Goal: Check status: Check status

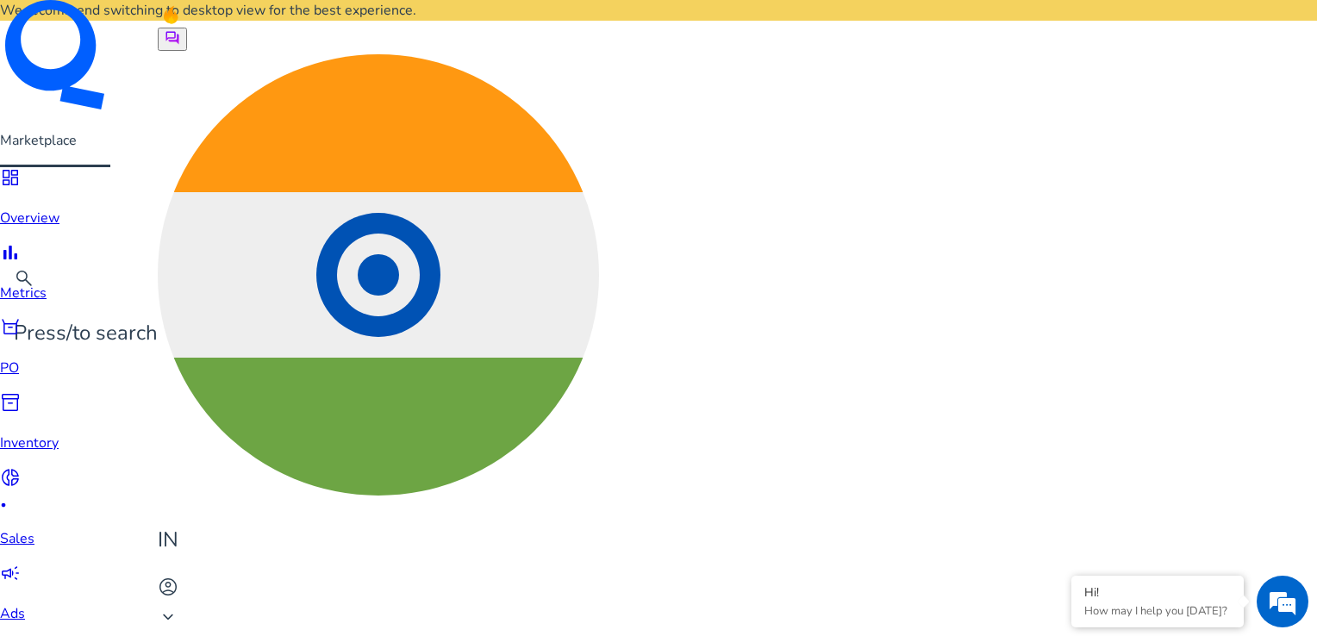
scroll to position [1013, 0]
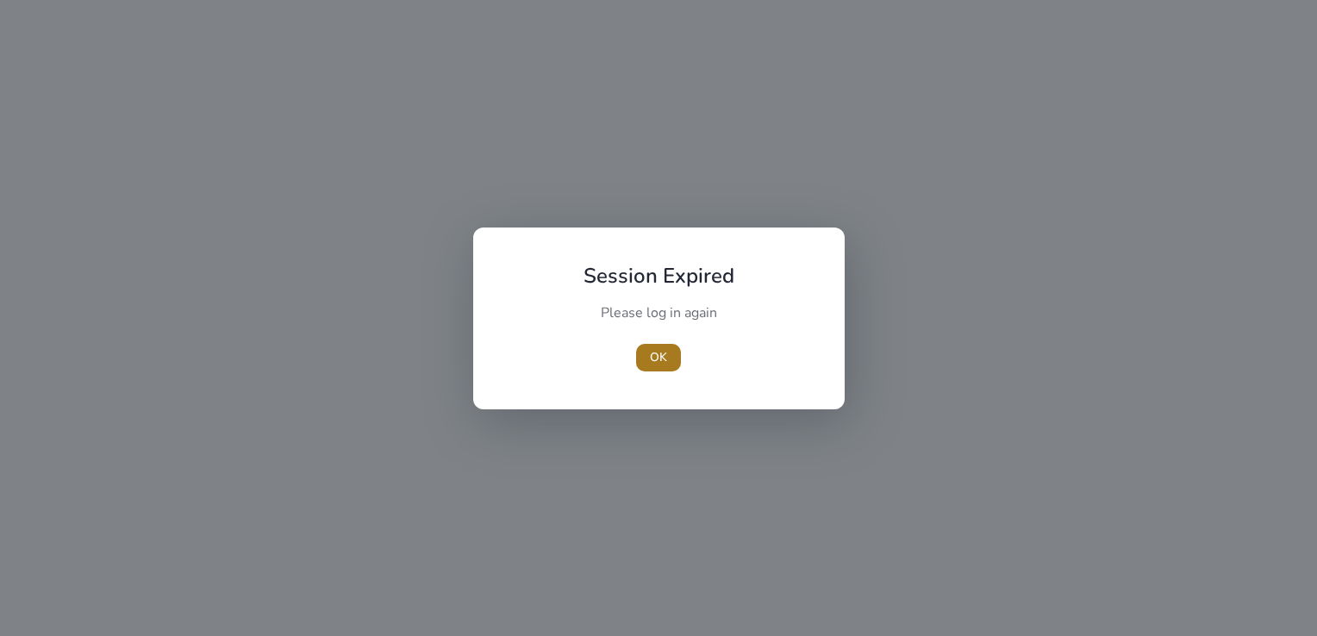
click at [662, 360] on span "OK" at bounding box center [658, 357] width 17 height 18
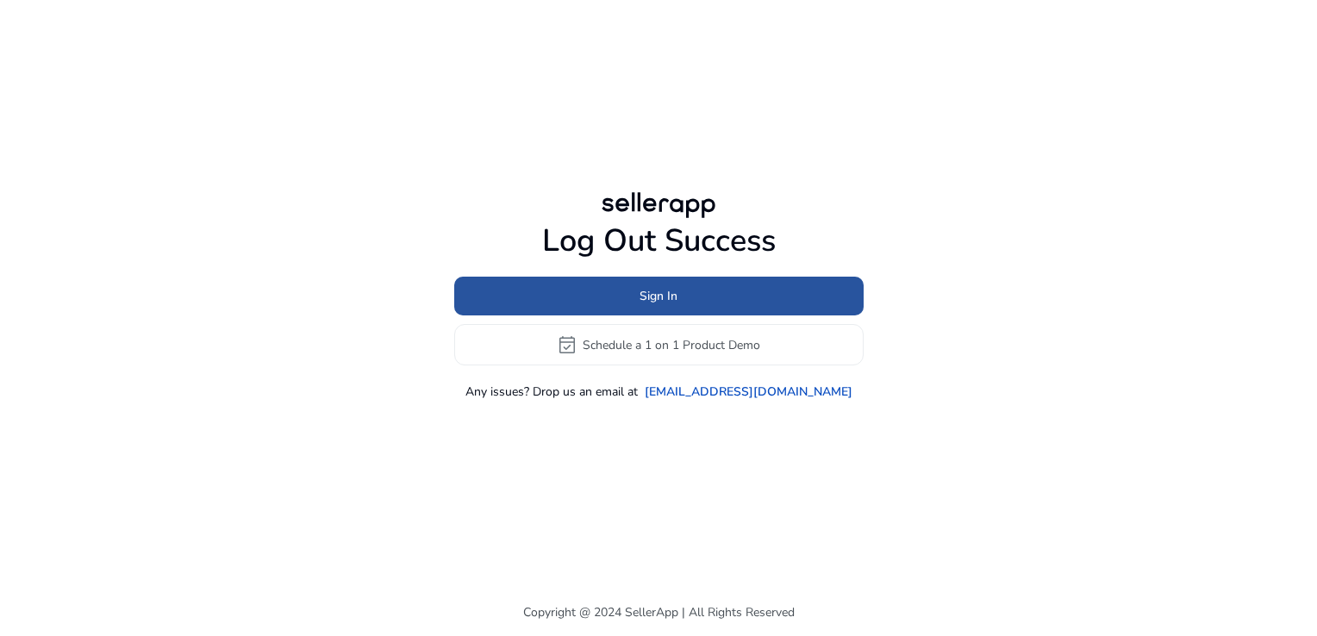
click at [666, 298] on span "Sign In" at bounding box center [658, 296] width 38 height 18
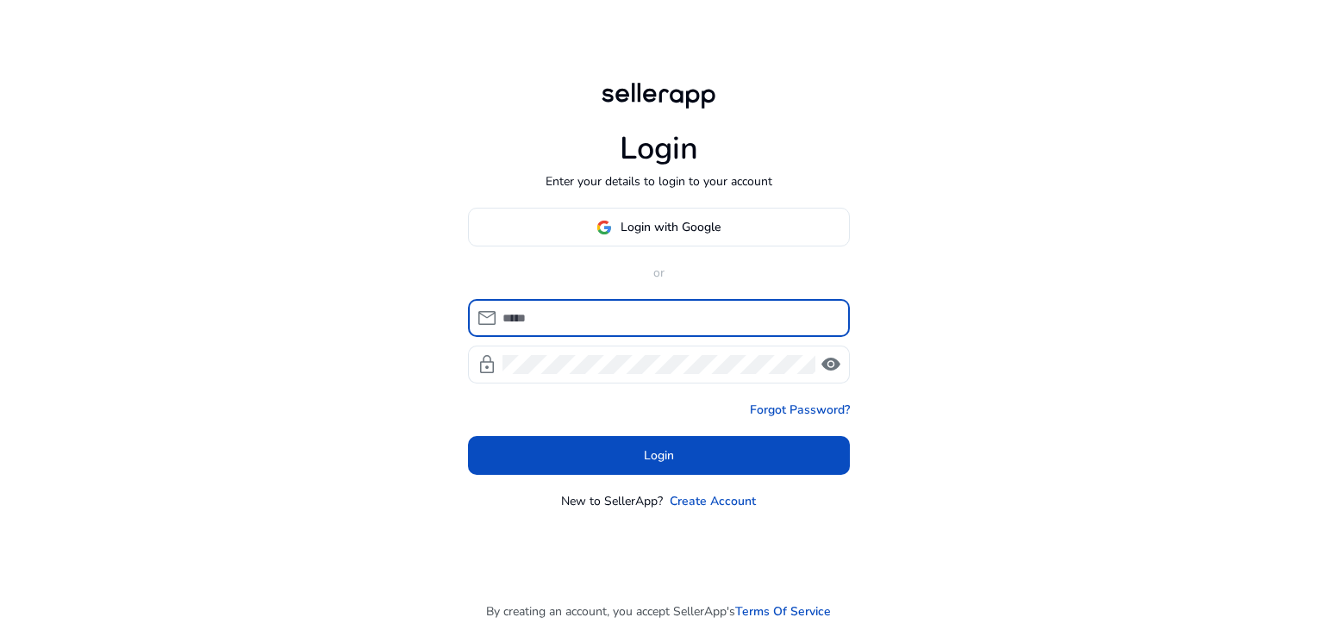
type input "**********"
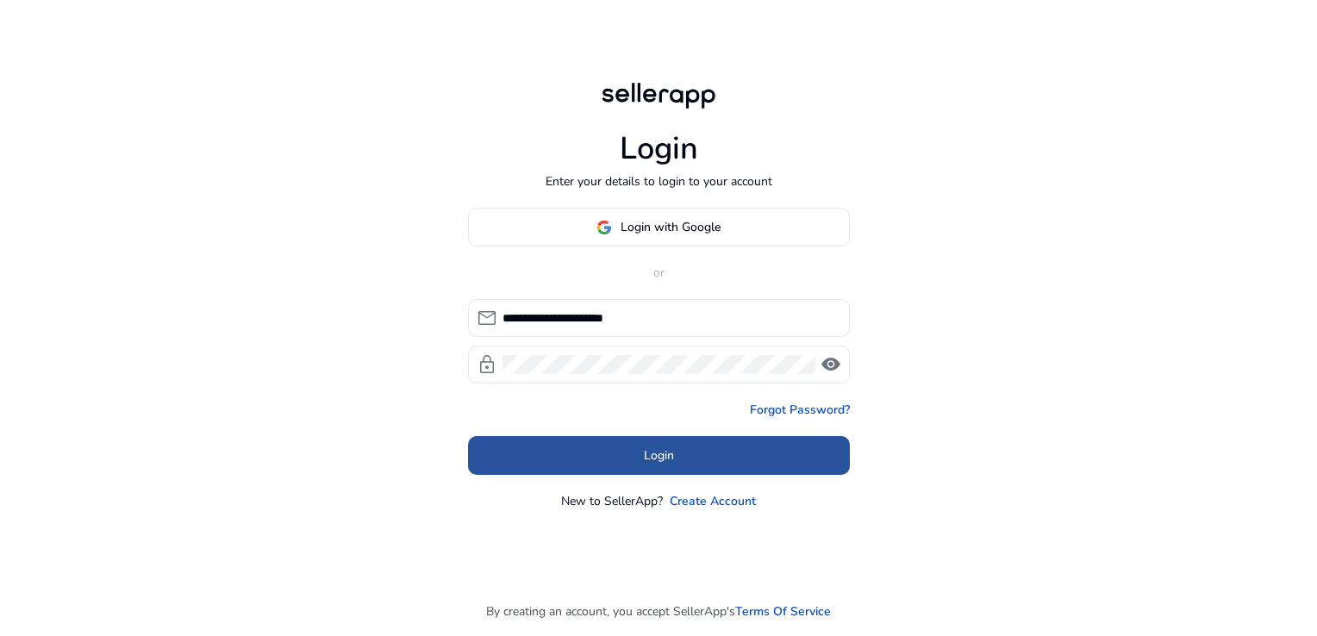
click at [721, 465] on span at bounding box center [659, 455] width 382 height 41
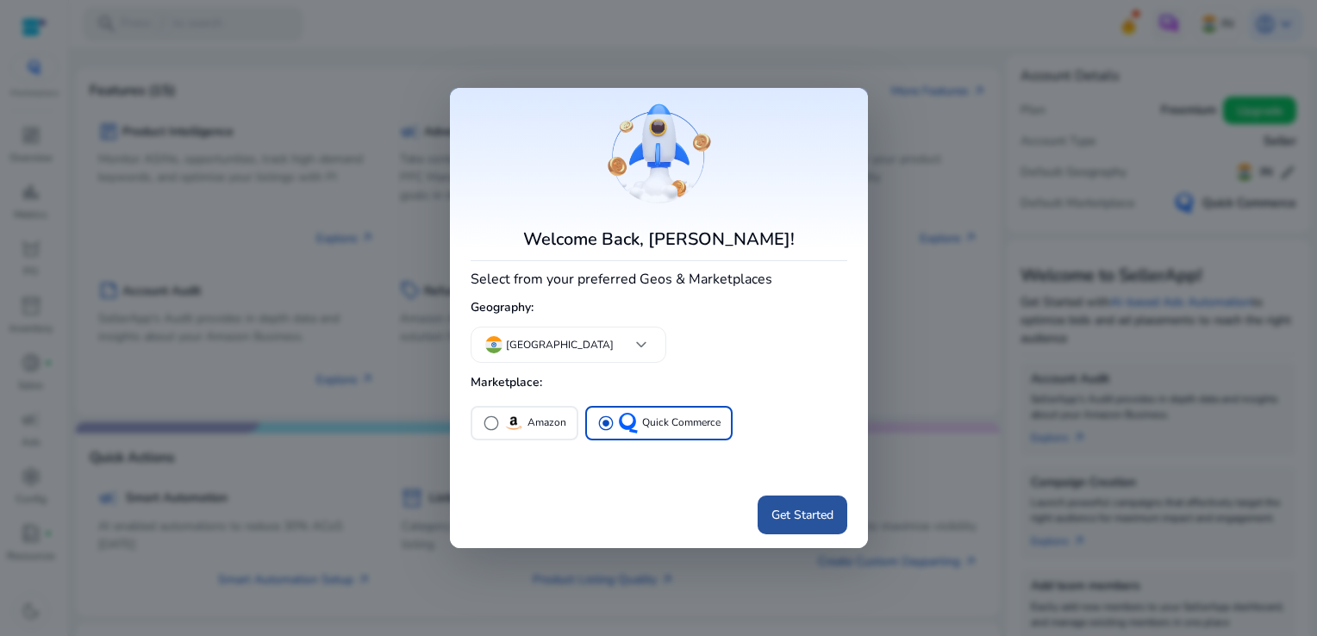
click at [793, 525] on span at bounding box center [803, 514] width 90 height 41
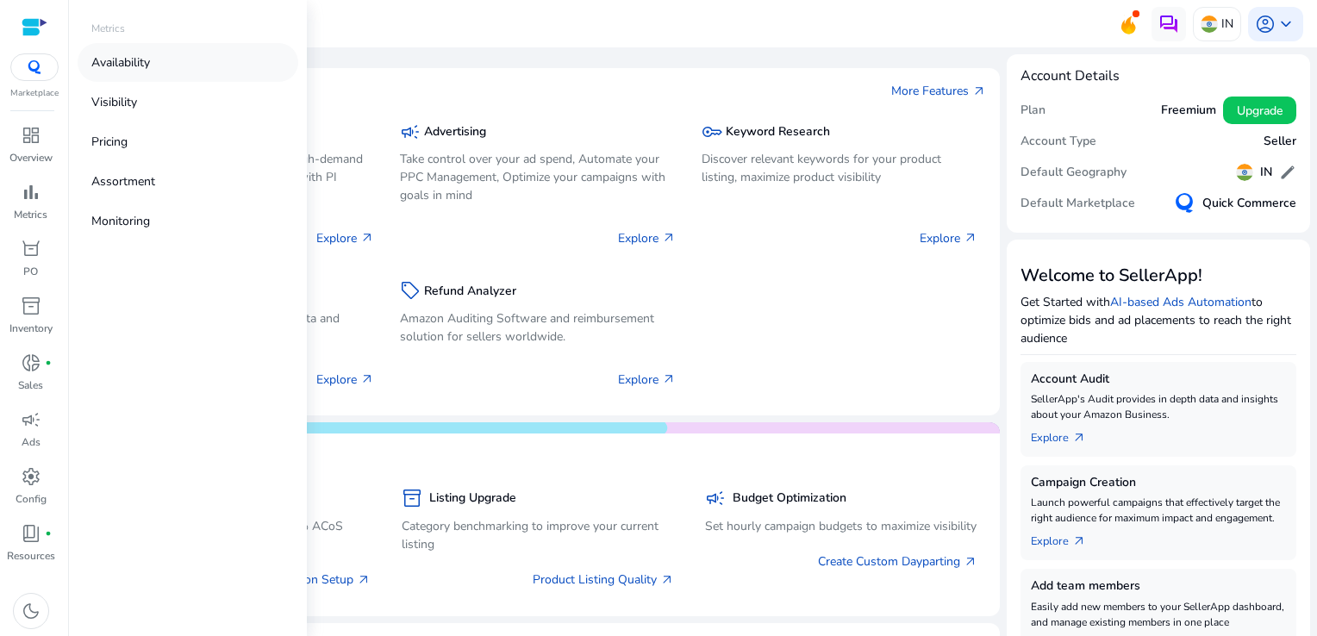
click at [164, 64] on link "Availability" at bounding box center [188, 62] width 221 height 39
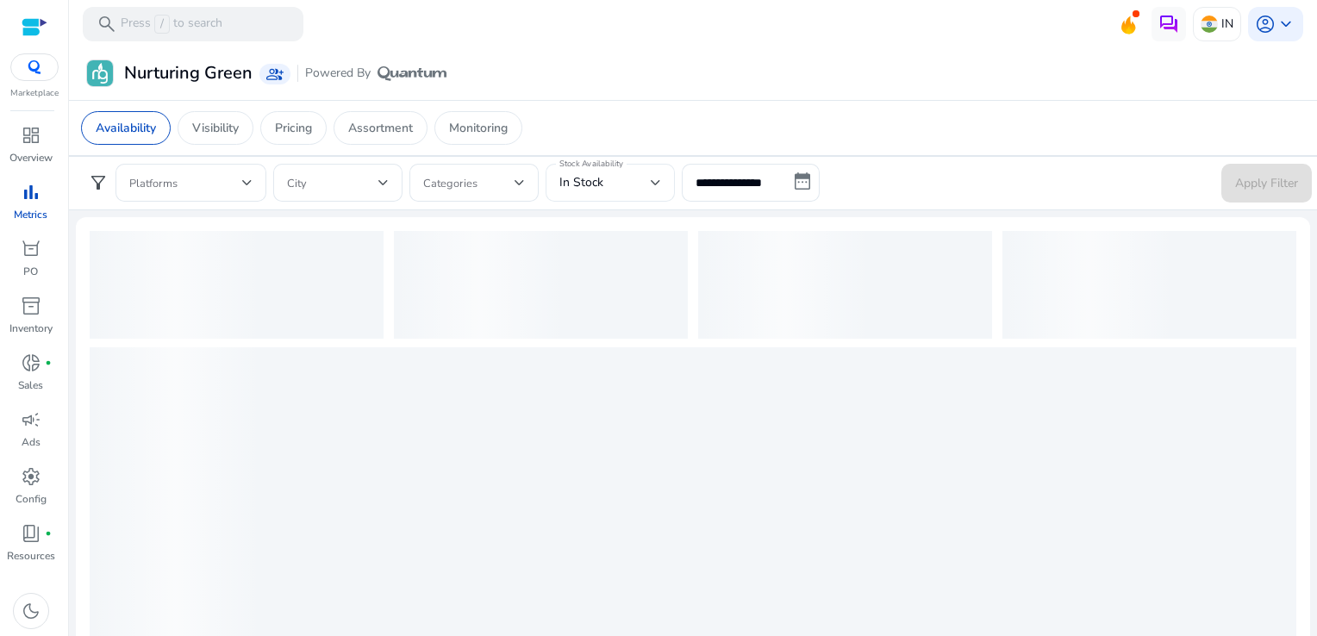
click at [651, 191] on div at bounding box center [656, 182] width 10 height 21
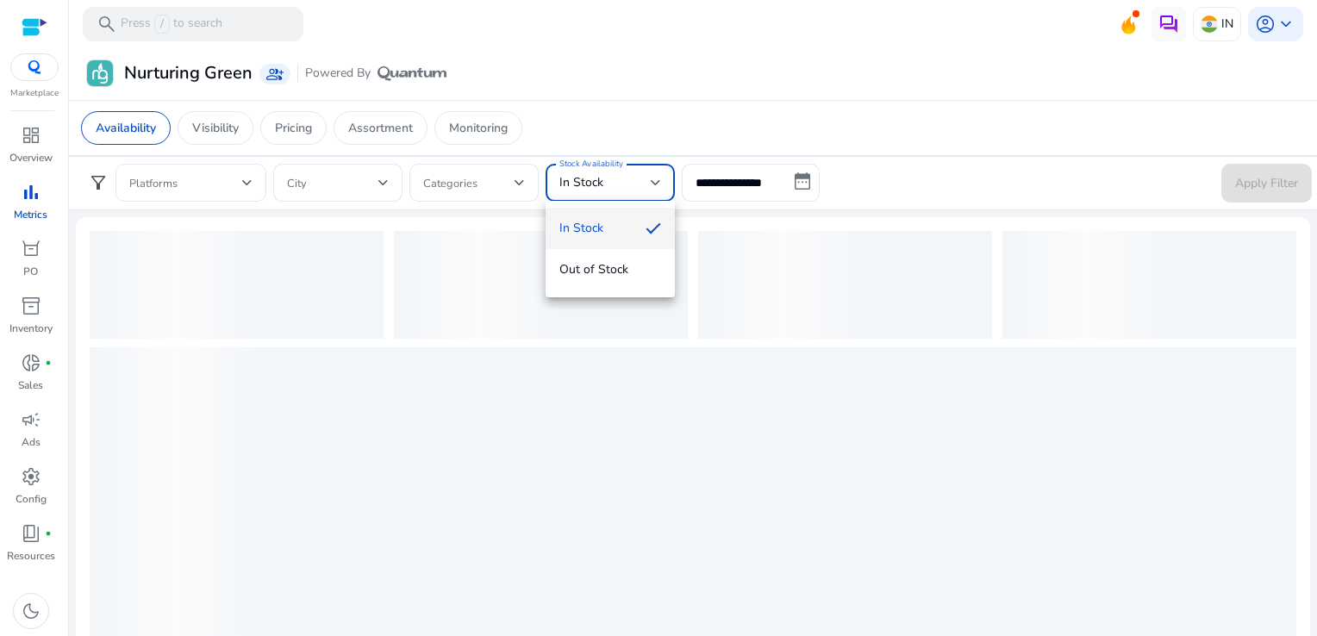
click at [770, 170] on div at bounding box center [658, 318] width 1317 height 636
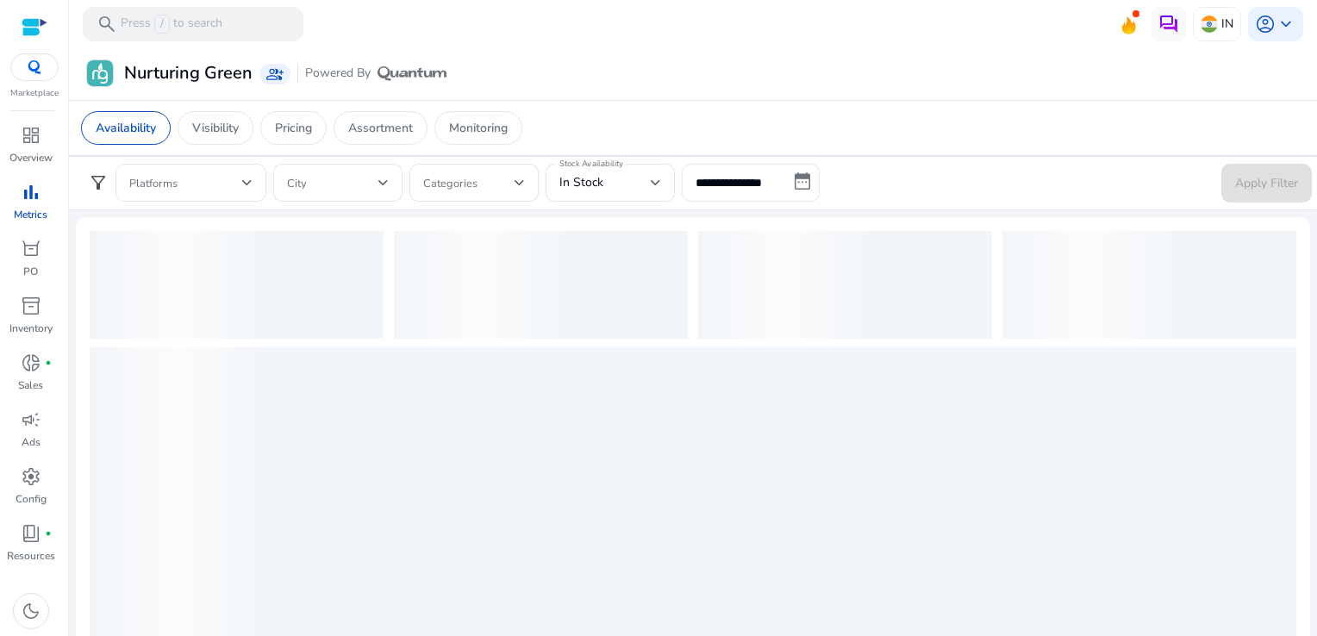
click at [795, 178] on input "**********" at bounding box center [751, 183] width 138 height 38
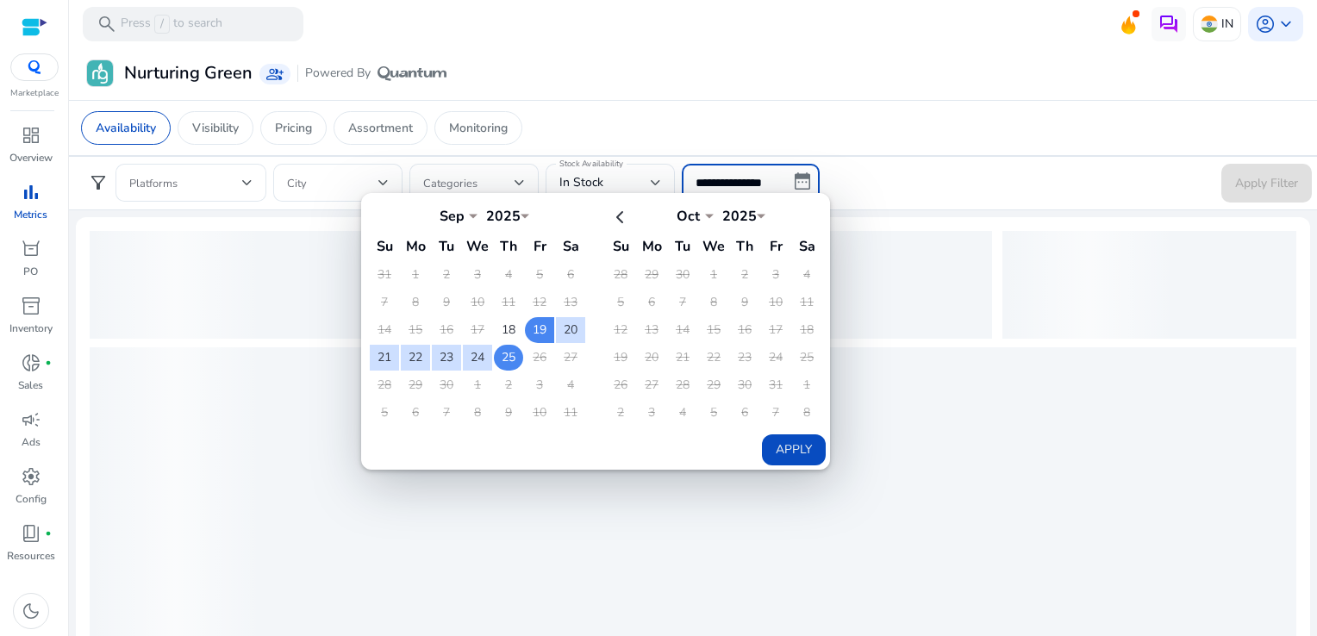
click at [510, 359] on td "25" at bounding box center [508, 358] width 29 height 26
click at [766, 449] on button "Apply" at bounding box center [794, 449] width 64 height 31
type input "**********"
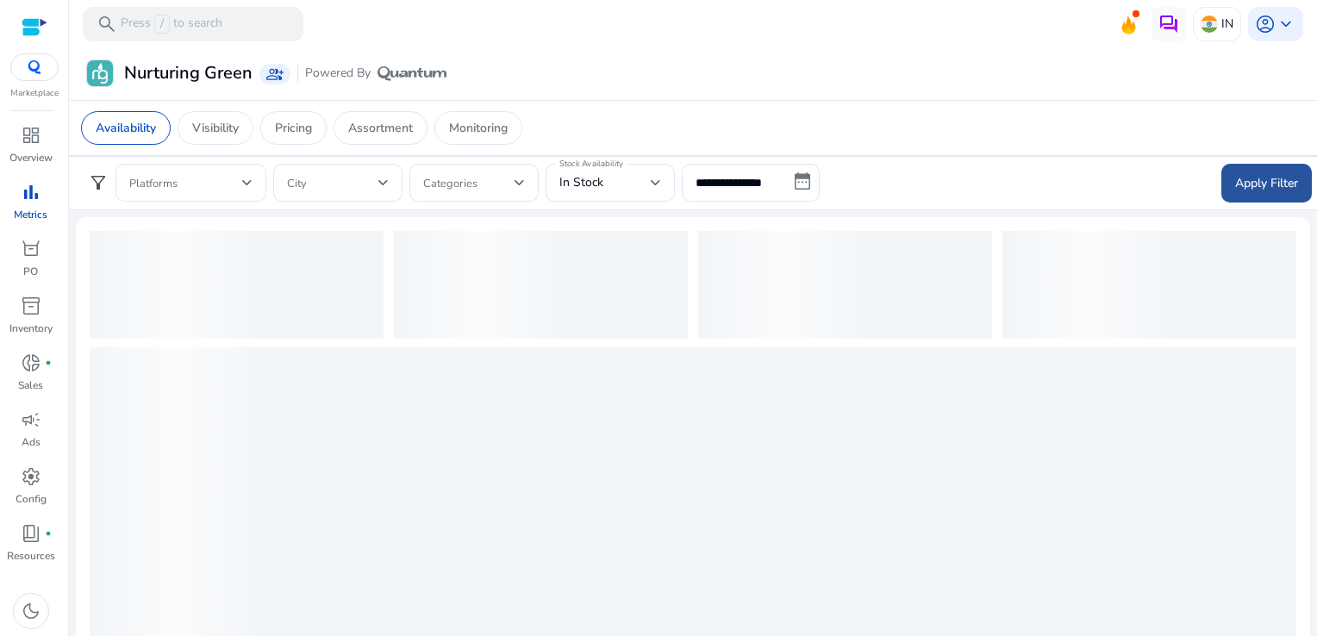
click at [1223, 197] on span at bounding box center [1266, 182] width 90 height 41
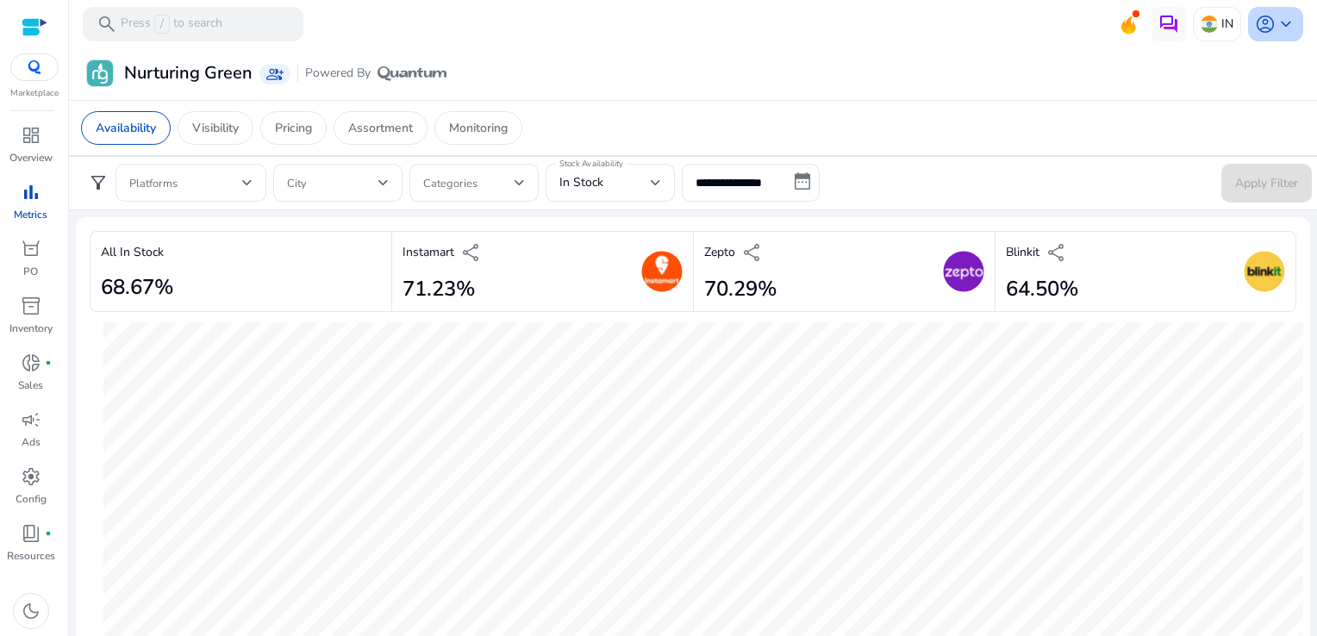
click at [1279, 22] on span "keyboard_arrow_down" at bounding box center [1285, 24] width 21 height 21
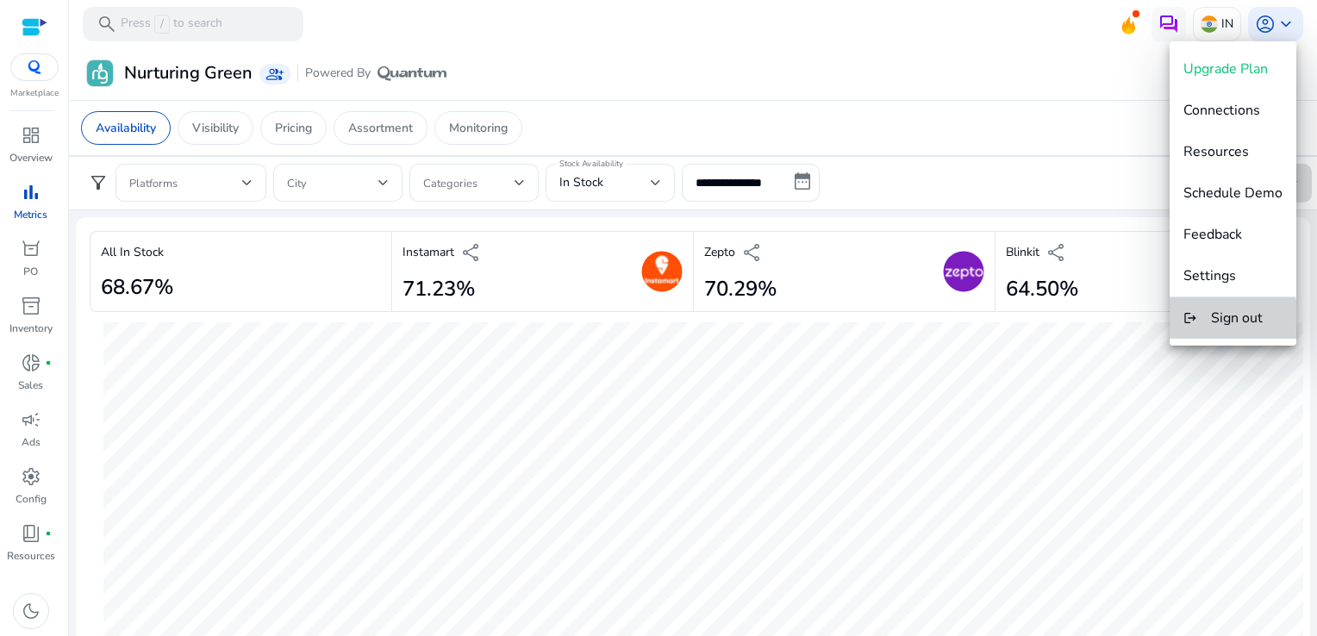
click at [1224, 325] on span "Sign out" at bounding box center [1237, 318] width 52 height 19
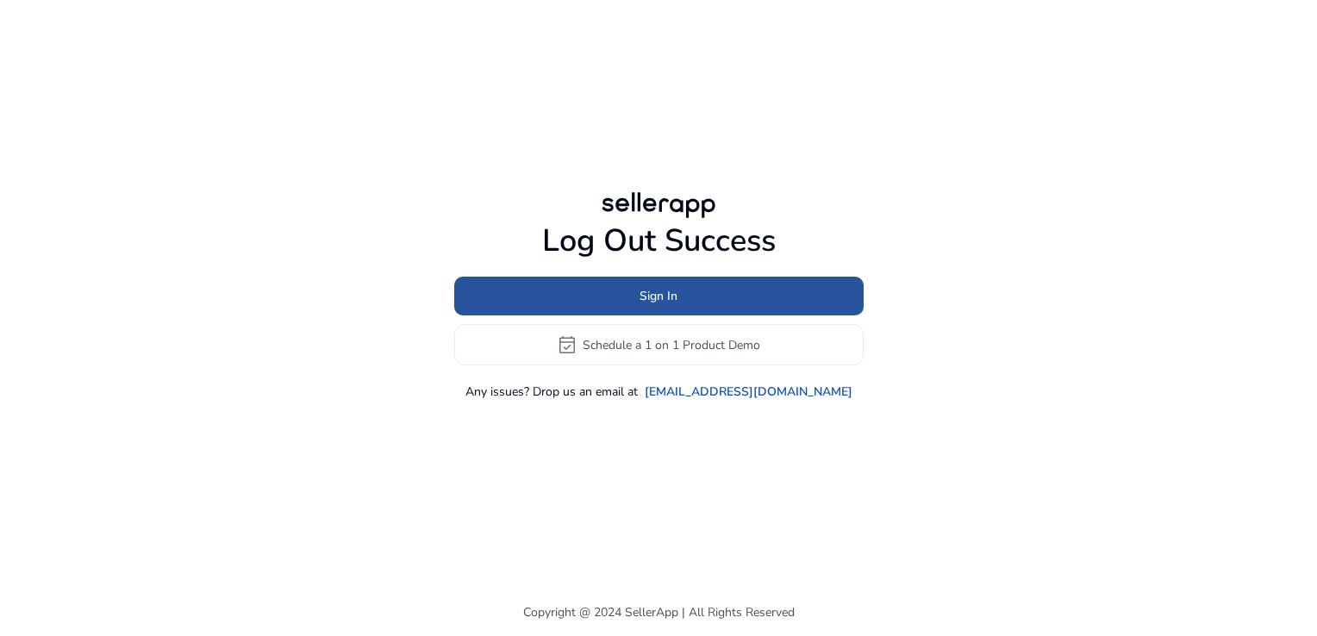
click at [602, 297] on span at bounding box center [658, 296] width 409 height 41
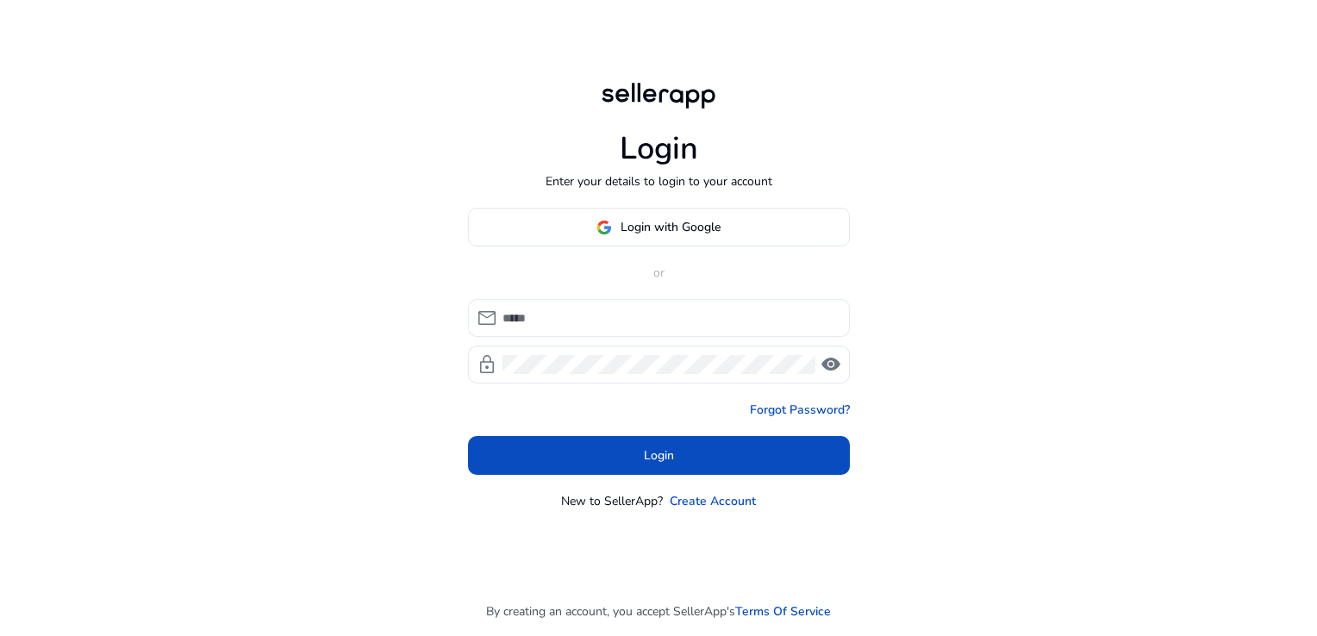
type input "**********"
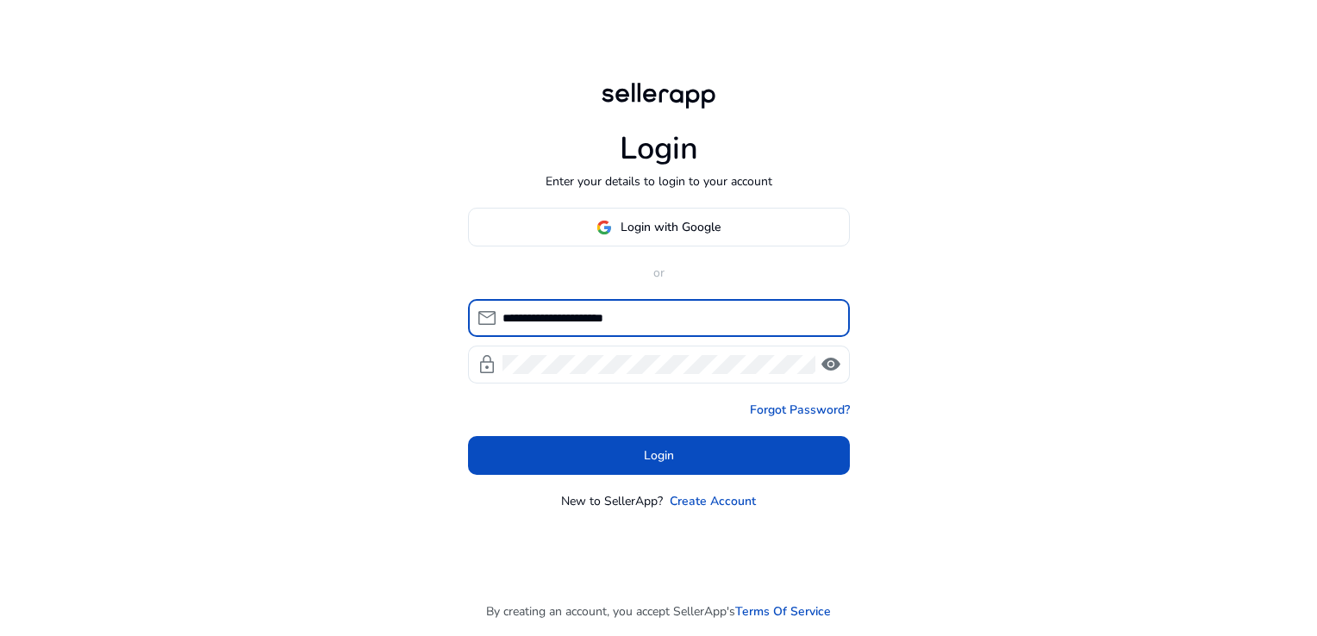
click at [614, 316] on input "**********" at bounding box center [669, 318] width 334 height 19
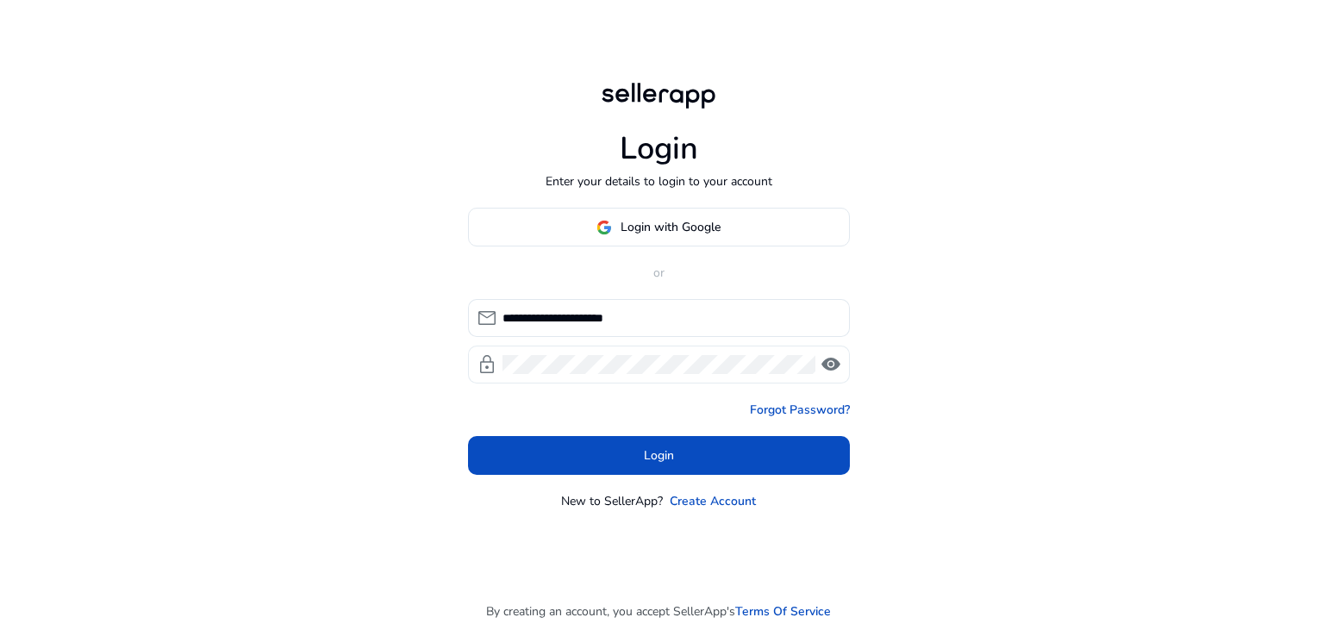
click at [832, 369] on span "visibility" at bounding box center [830, 364] width 21 height 21
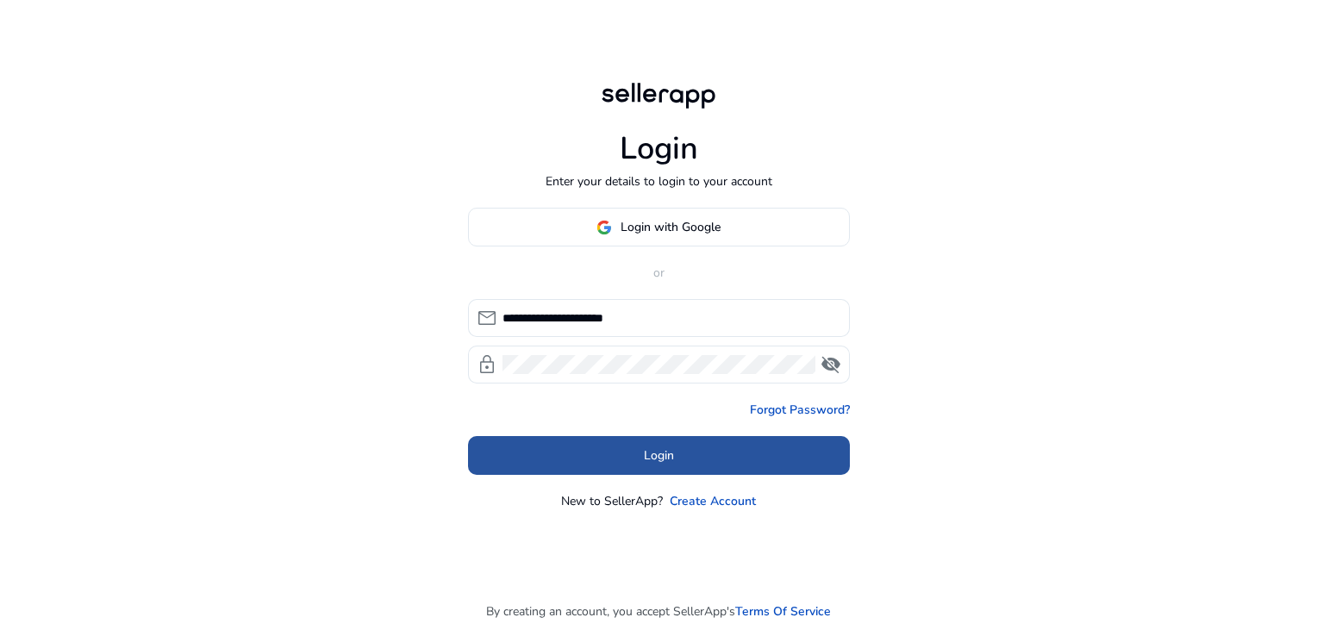
click at [614, 474] on span at bounding box center [659, 455] width 382 height 41
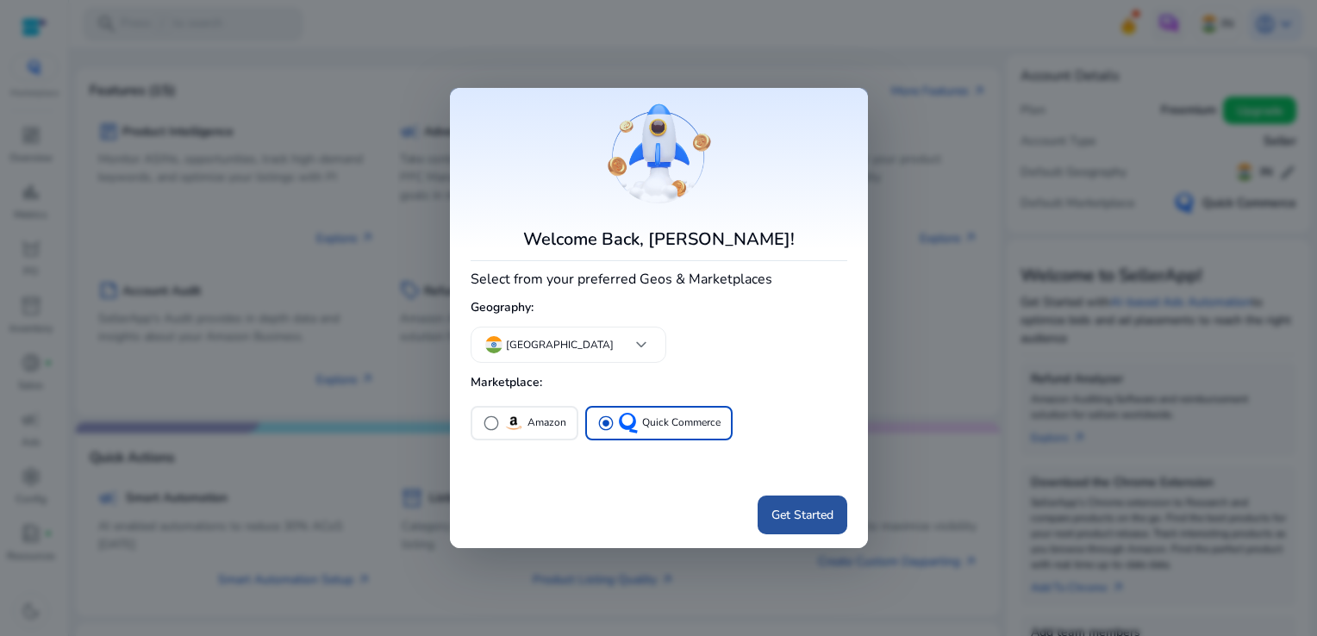
click at [786, 519] on span "Get Started" at bounding box center [802, 515] width 62 height 18
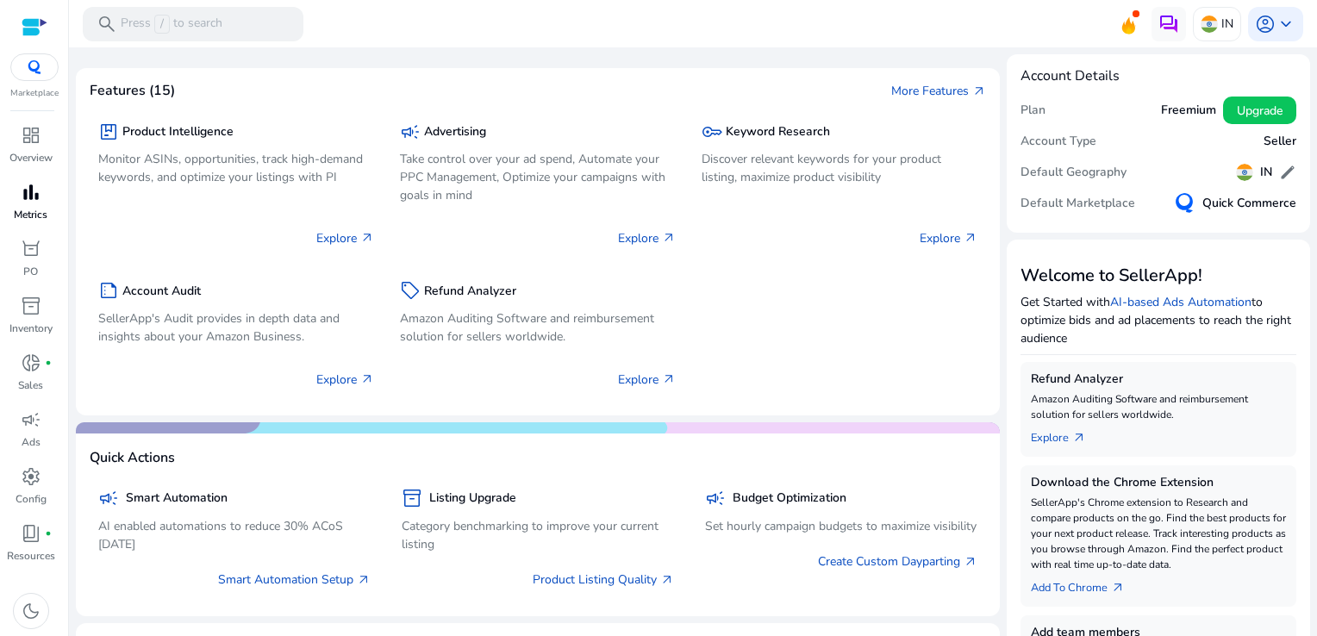
click at [28, 190] on span "bar_chart" at bounding box center [31, 192] width 21 height 21
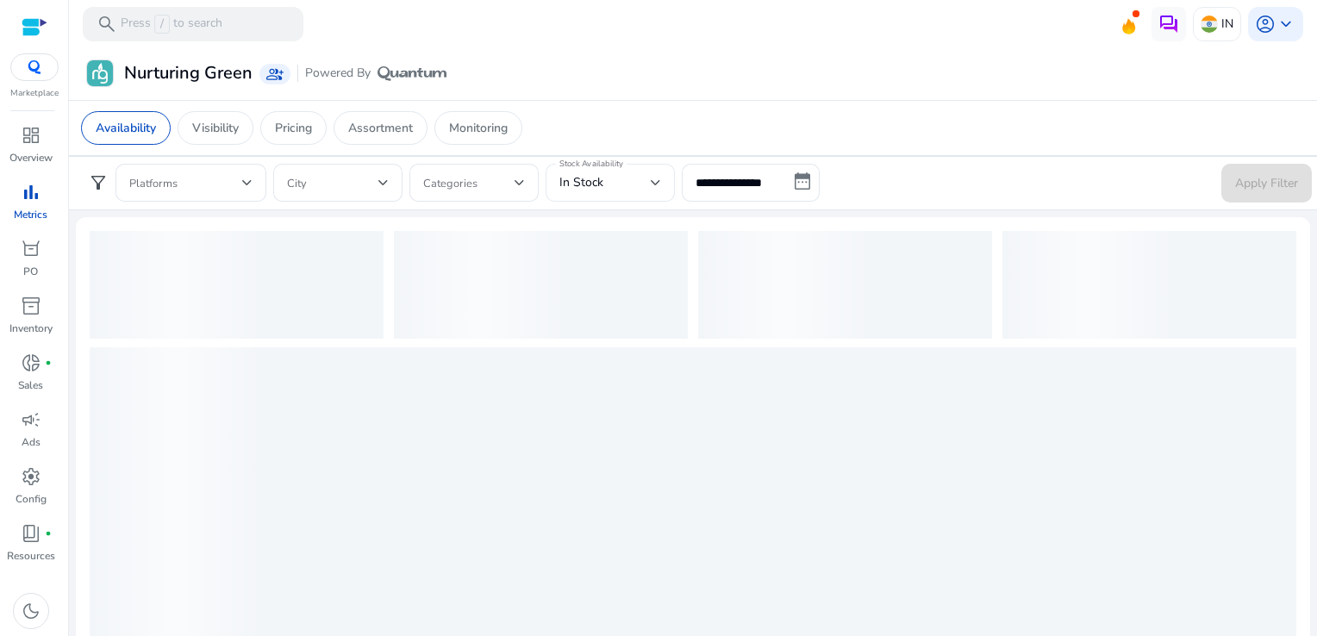
click at [663, 180] on div "Stock Availability In Stock" at bounding box center [610, 183] width 129 height 38
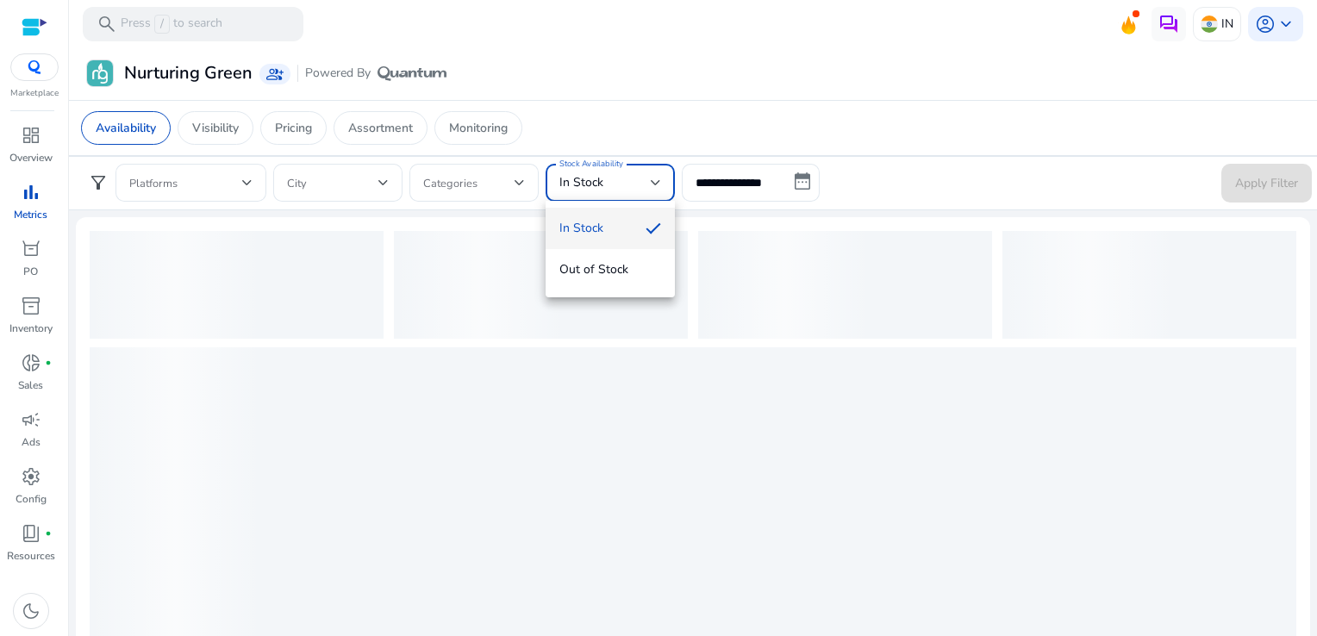
click at [648, 212] on mat-option "In Stock" at bounding box center [610, 228] width 129 height 41
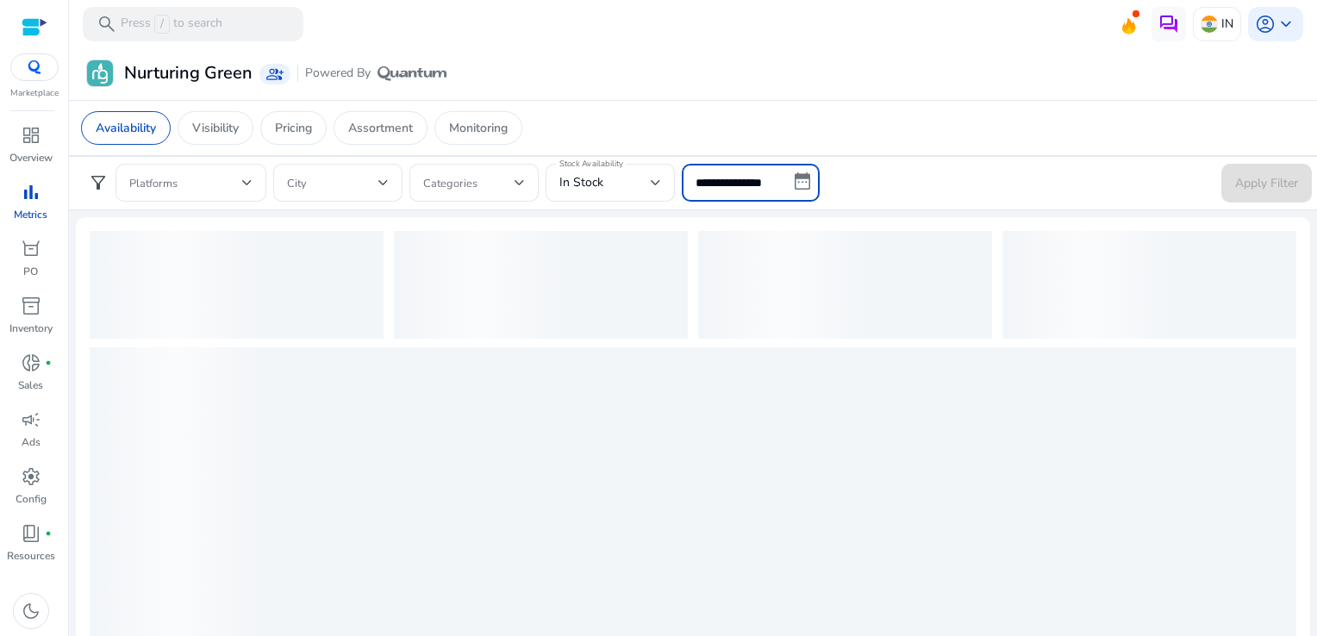
click at [750, 181] on input "**********" at bounding box center [751, 183] width 138 height 38
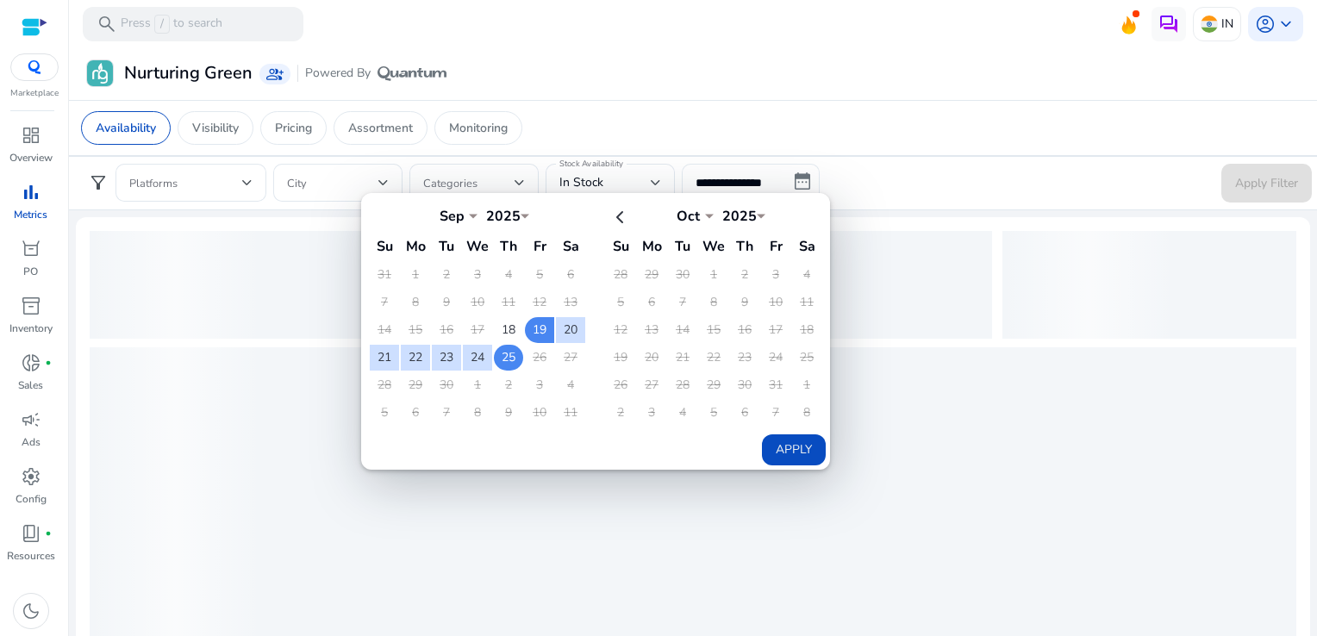
click at [510, 354] on td "25" at bounding box center [508, 358] width 29 height 26
click at [777, 445] on button "Apply" at bounding box center [794, 449] width 64 height 31
type input "**********"
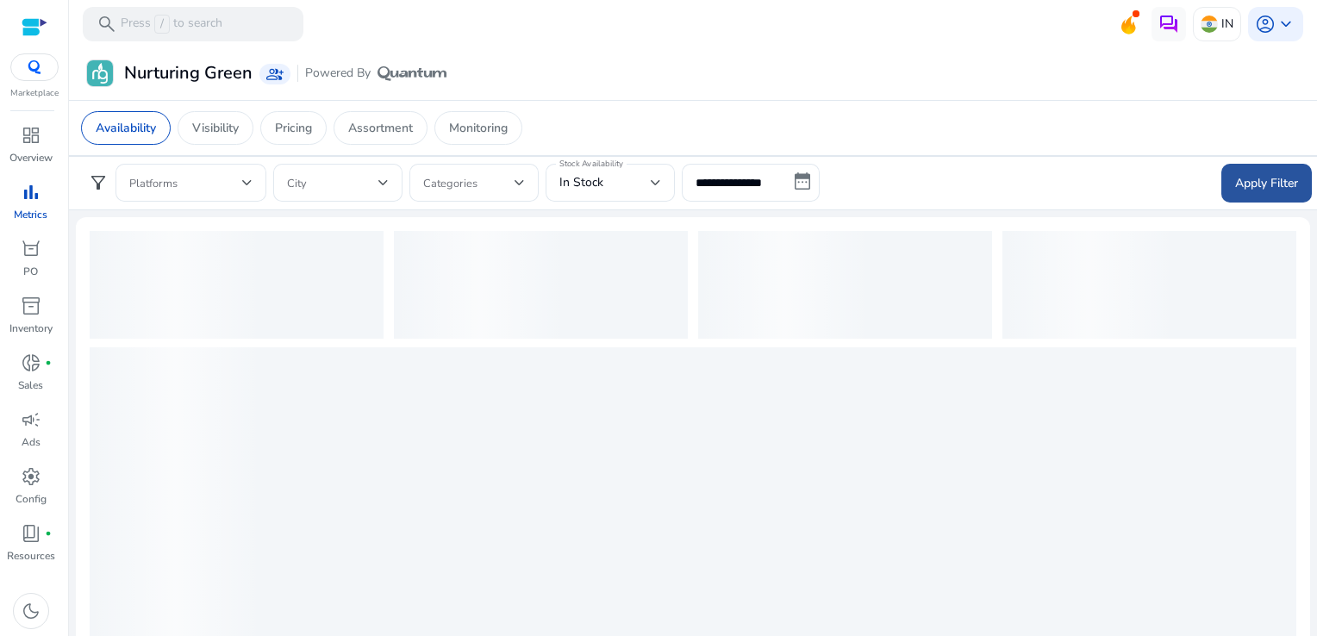
click at [1256, 188] on span "Apply Filter" at bounding box center [1266, 183] width 63 height 18
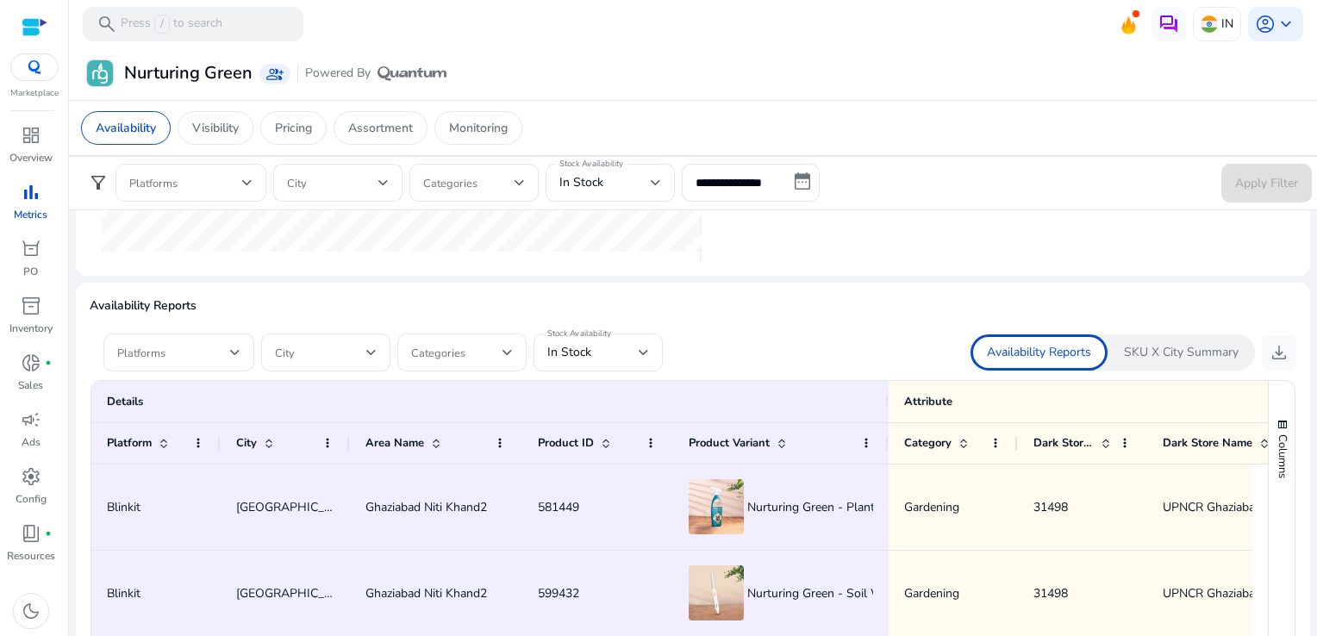
scroll to position [957, 0]
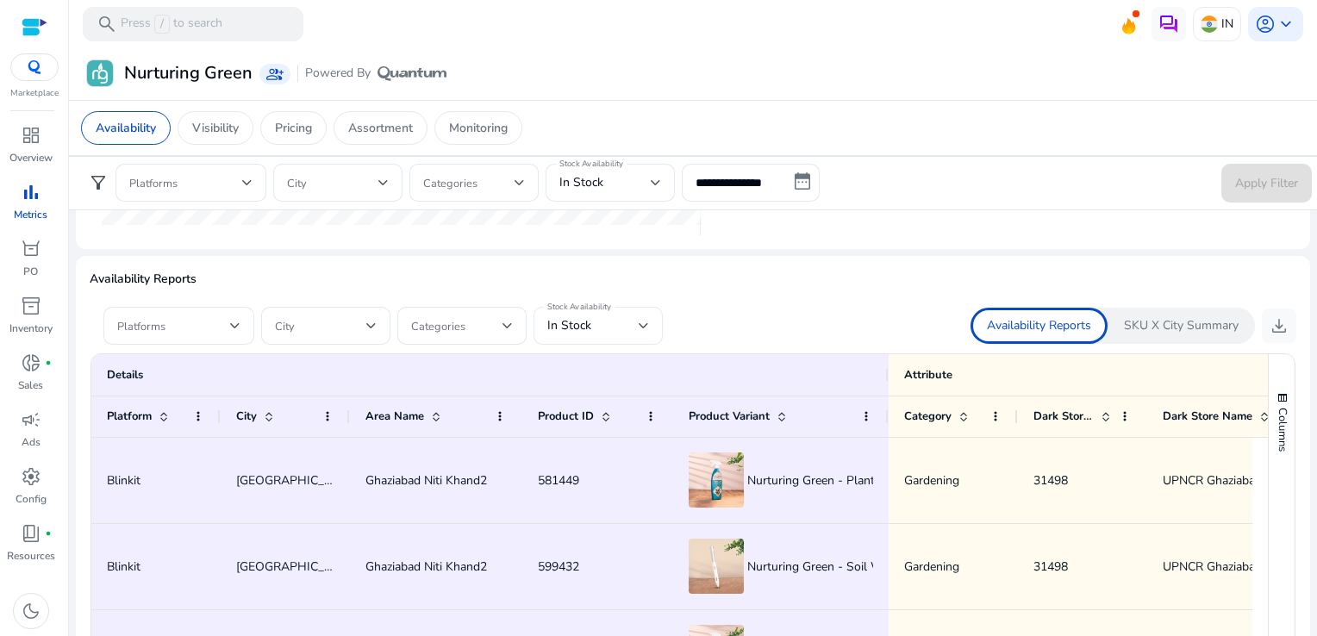
click at [607, 340] on div "In Stock" at bounding box center [598, 326] width 102 height 38
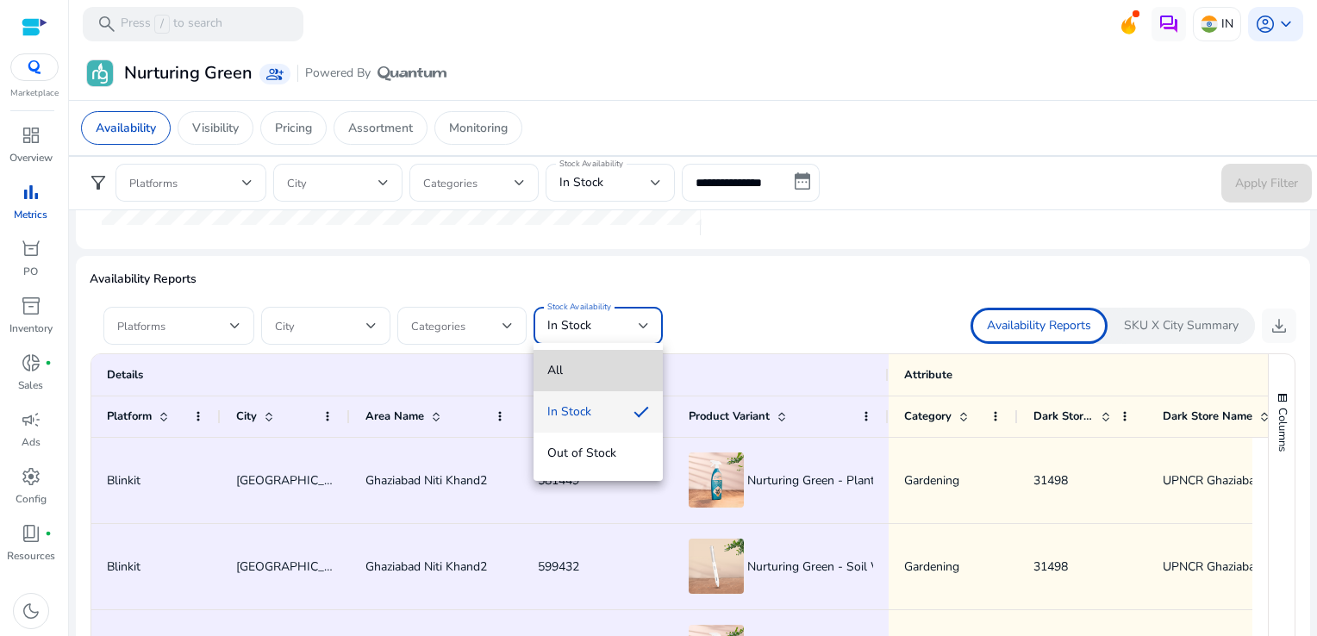
click at [589, 371] on span "All" at bounding box center [598, 370] width 102 height 19
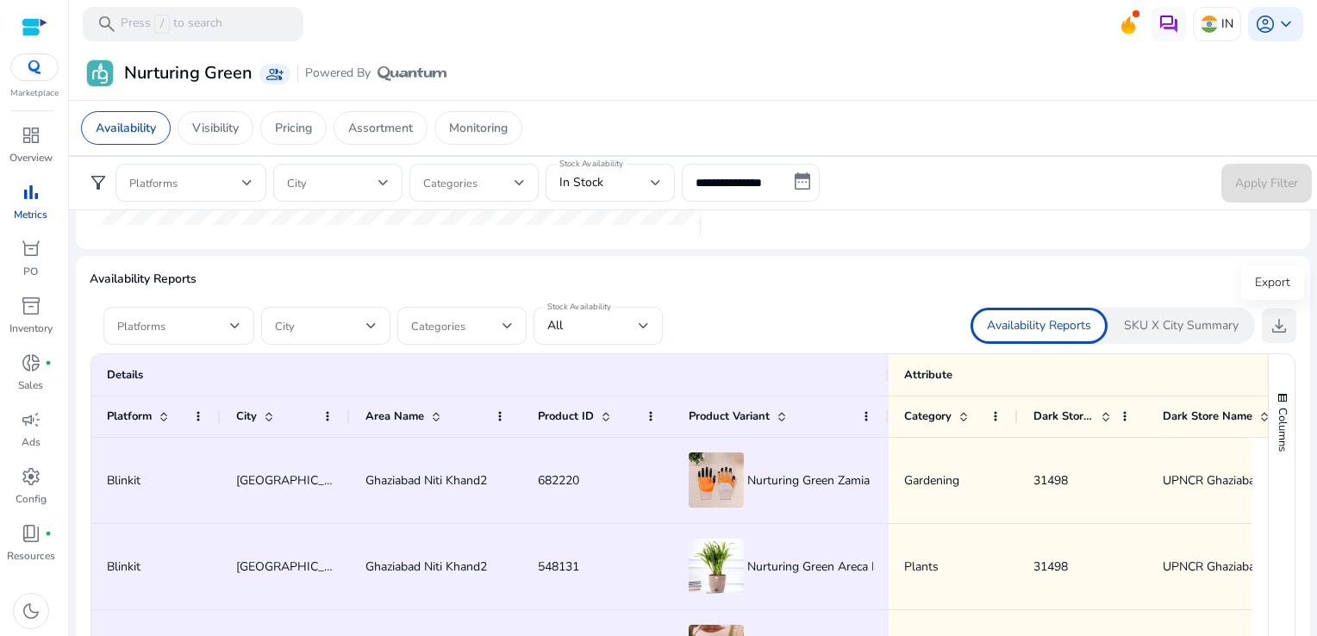
click at [1269, 319] on span "download" at bounding box center [1279, 325] width 21 height 21
click at [699, 284] on p "Availability Reports" at bounding box center [693, 279] width 1206 height 18
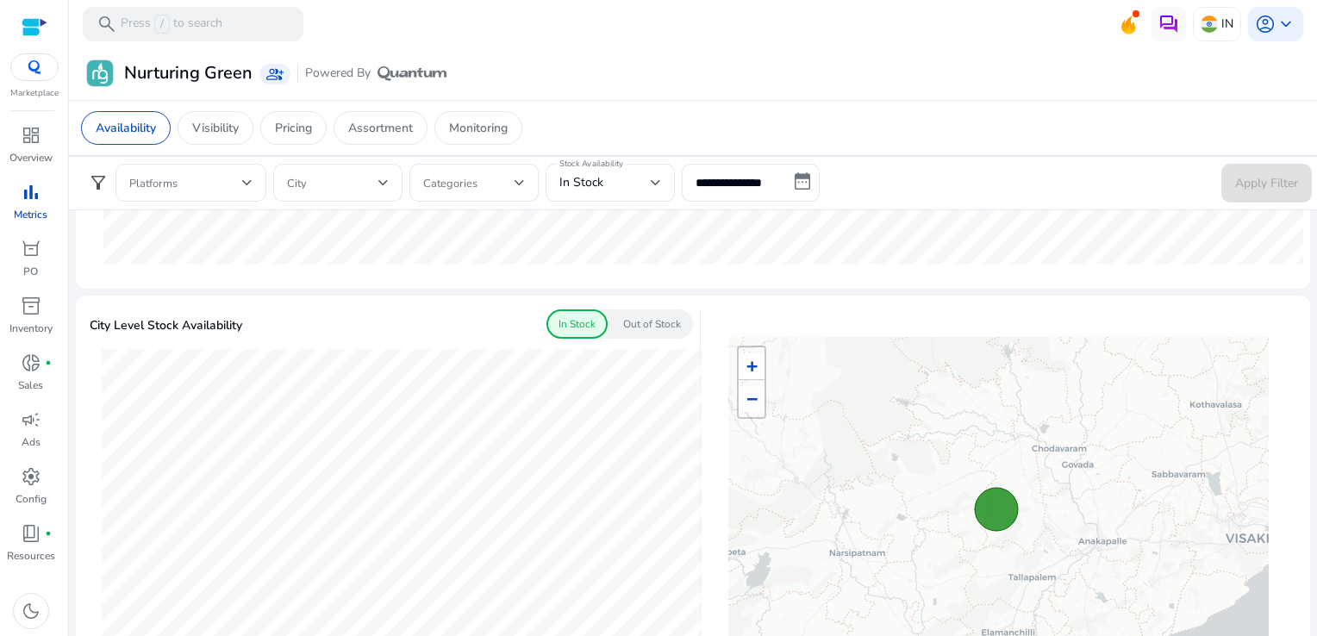
scroll to position [365, 0]
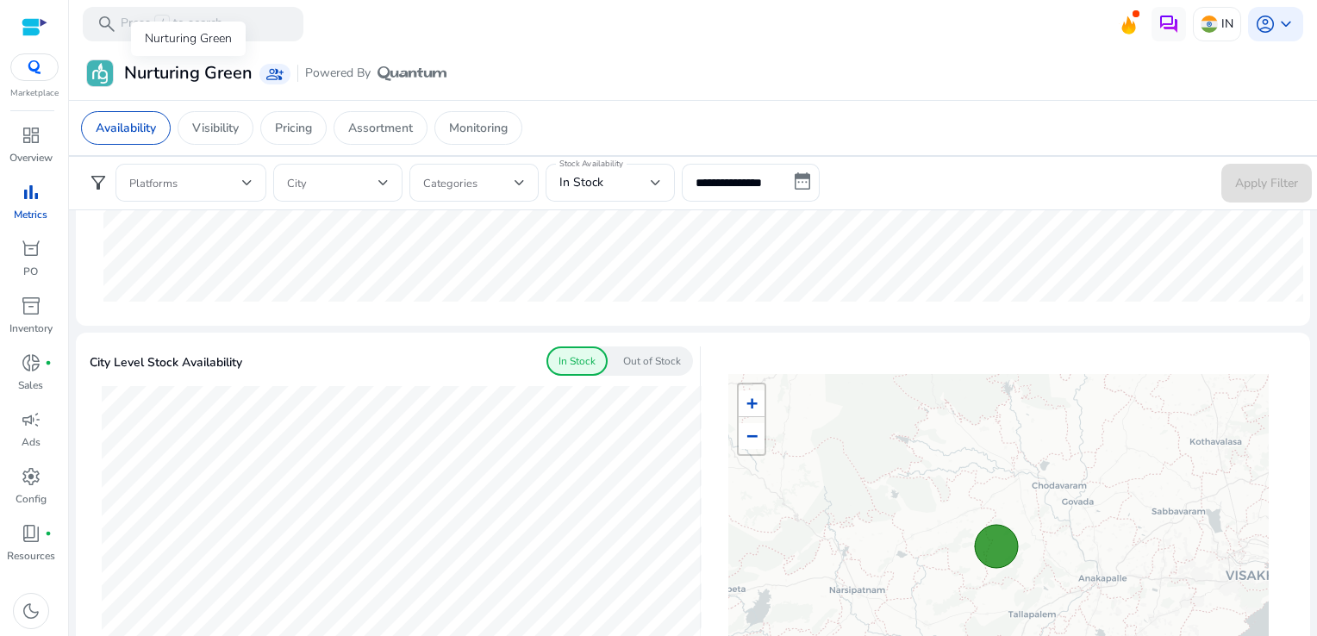
click at [190, 81] on h3 "Nurturing Green" at bounding box center [188, 73] width 128 height 21
click at [166, 79] on h3 "Nurturing Green" at bounding box center [188, 73] width 128 height 21
click at [110, 72] on img at bounding box center [100, 73] width 26 height 26
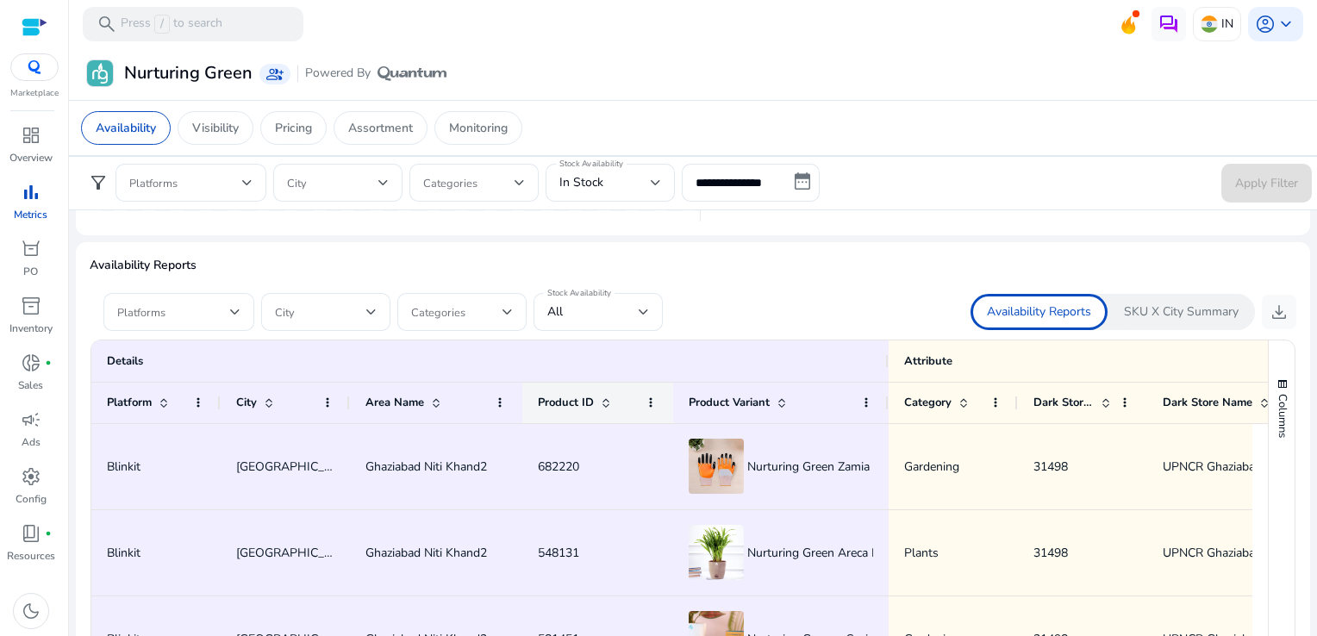
scroll to position [976, 0]
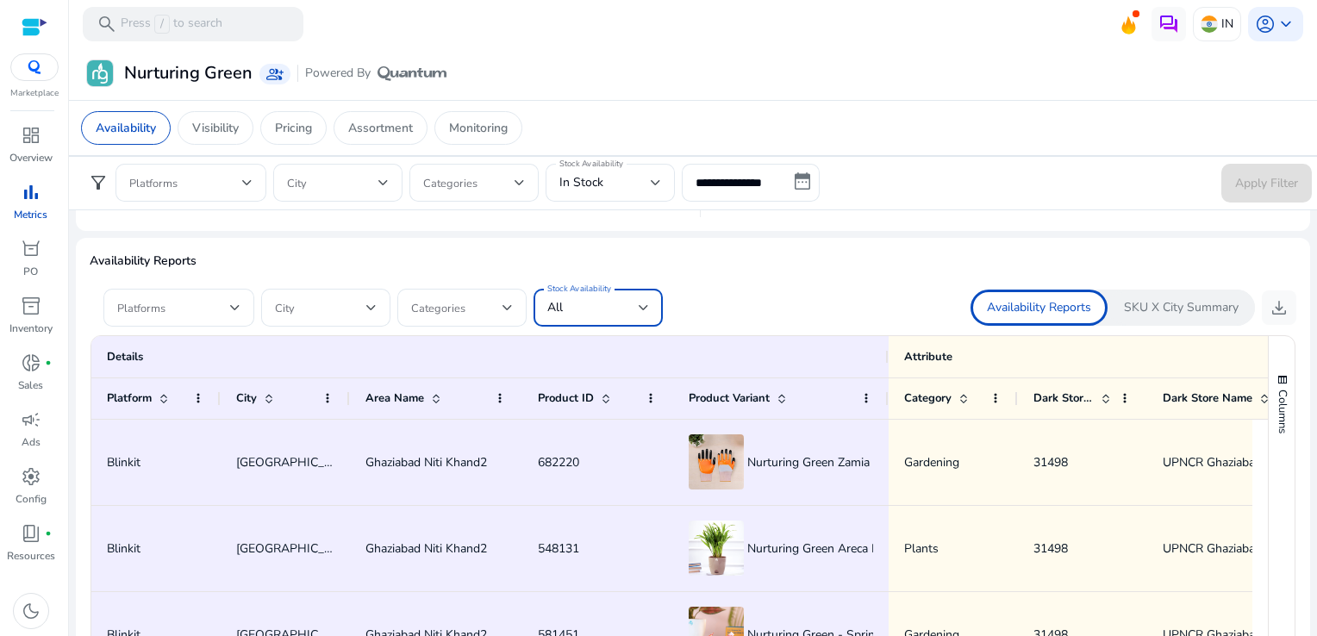
click at [617, 308] on div "All" at bounding box center [592, 307] width 91 height 19
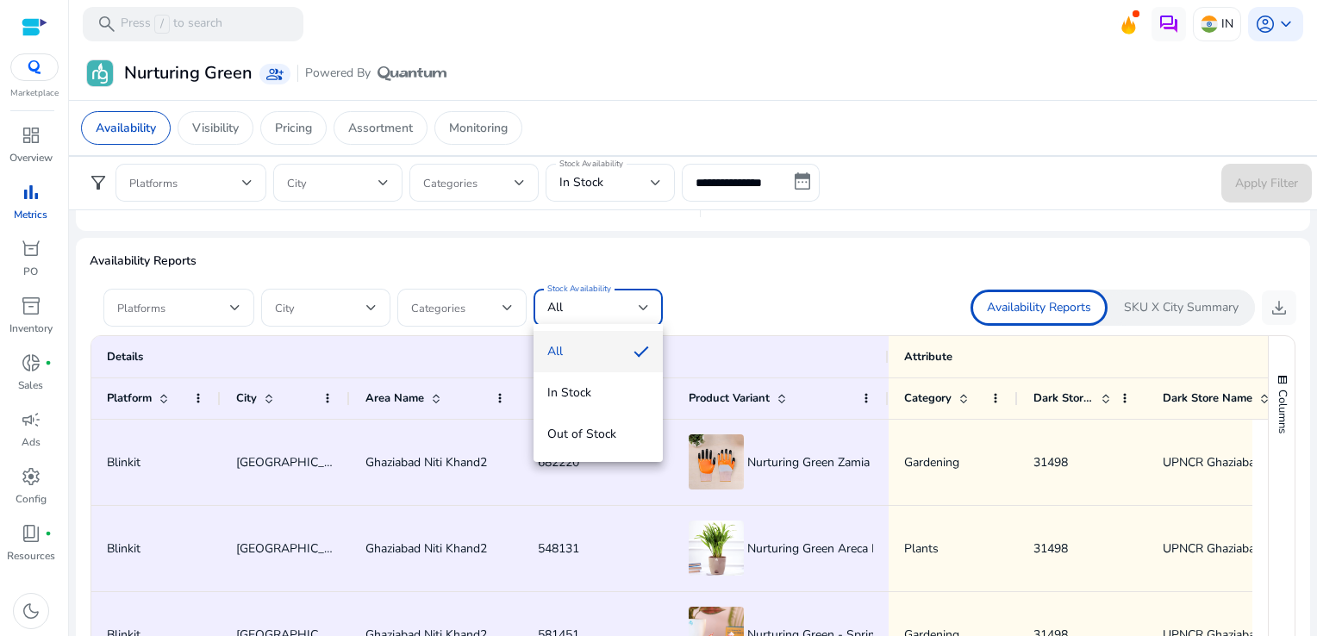
click at [713, 307] on div at bounding box center [658, 318] width 1317 height 636
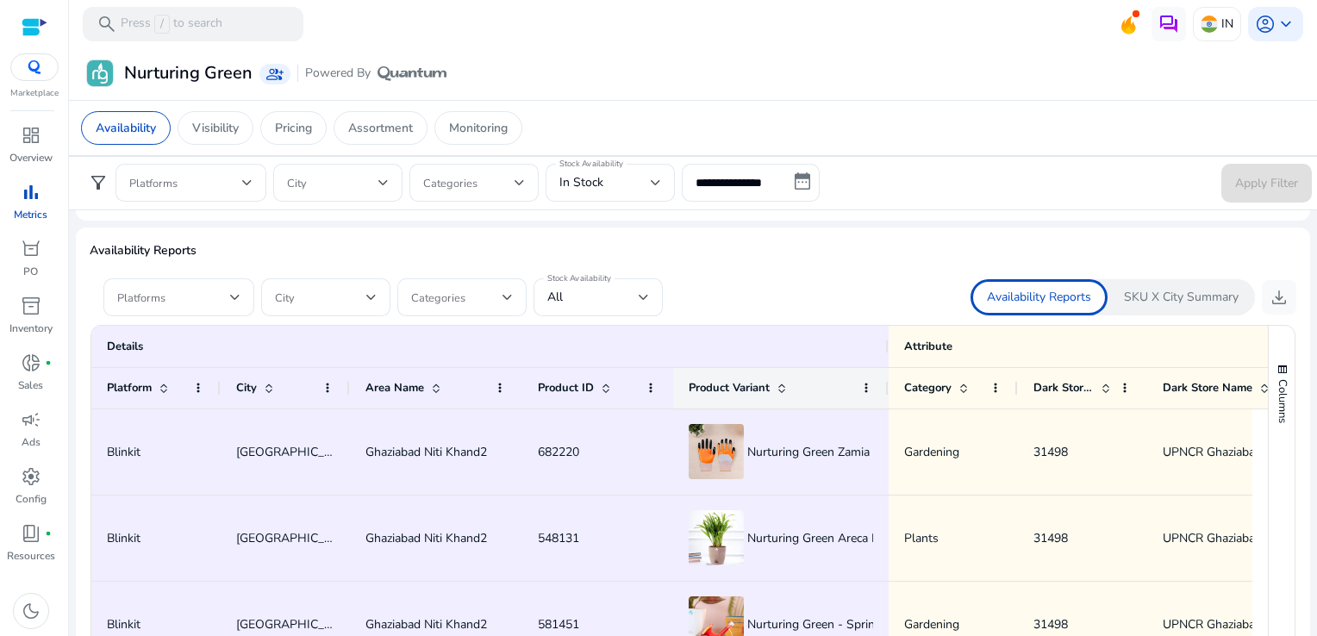
scroll to position [967, 0]
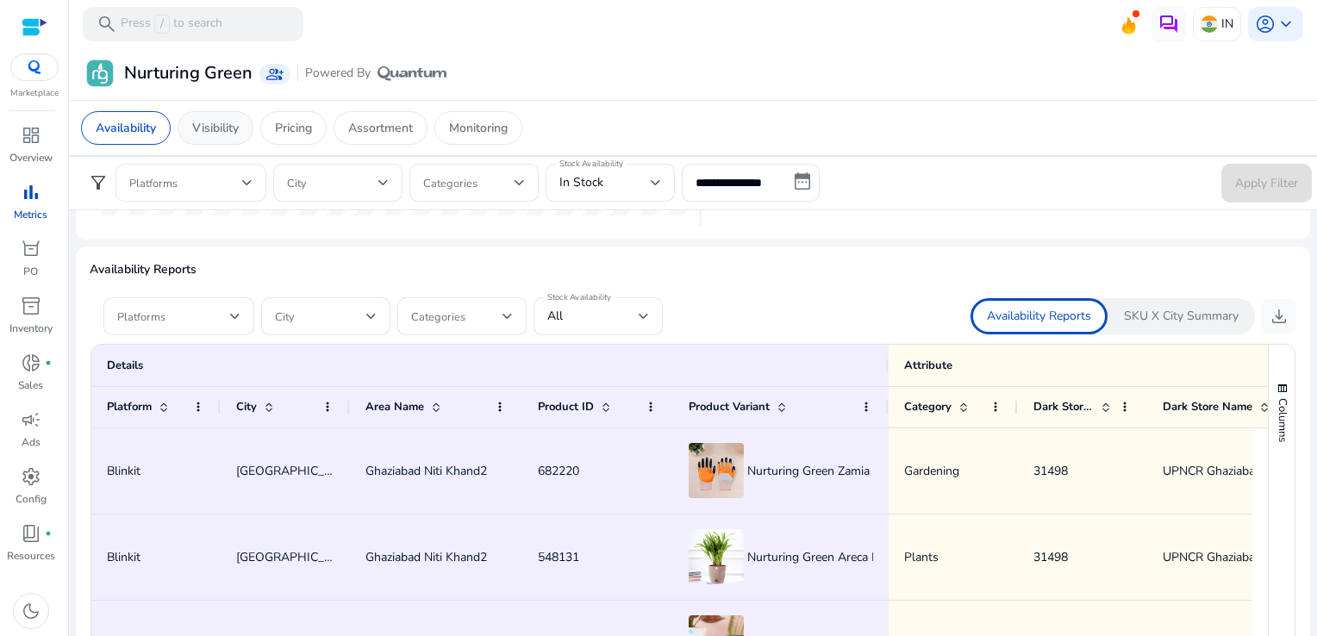
click at [231, 124] on p "Visibility" at bounding box center [215, 128] width 47 height 18
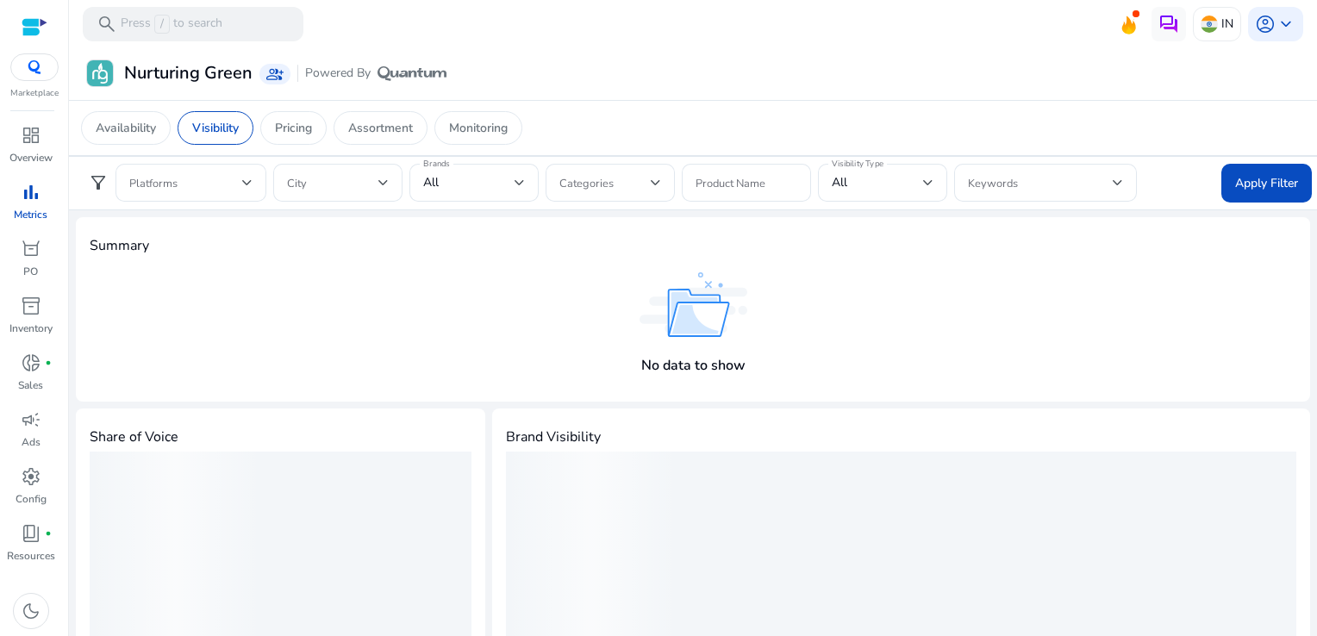
click at [489, 341] on div "No data to show" at bounding box center [693, 328] width 1206 height 120
